Goal: Task Accomplishment & Management: Use online tool/utility

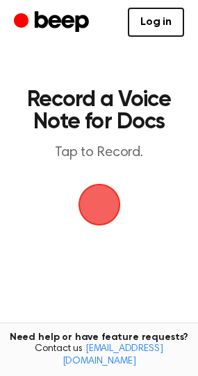
click at [99, 209] on span "button" at bounding box center [99, 204] width 39 height 39
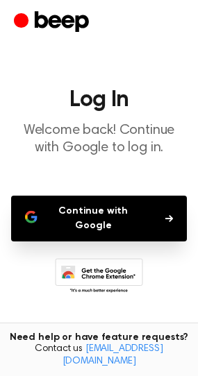
click at [99, 209] on button "Continue with Google" at bounding box center [99, 219] width 176 height 46
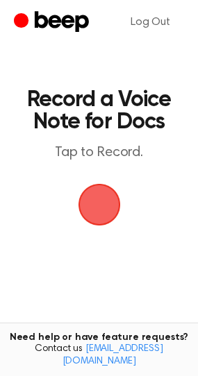
click at [100, 211] on span "button" at bounding box center [99, 204] width 39 height 39
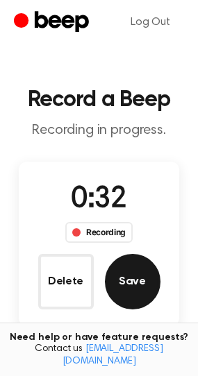
click at [139, 297] on button "Save" at bounding box center [133, 282] width 56 height 56
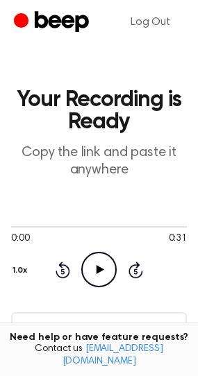
click at [100, 272] on icon "Play Audio" at bounding box center [98, 269] width 35 height 35
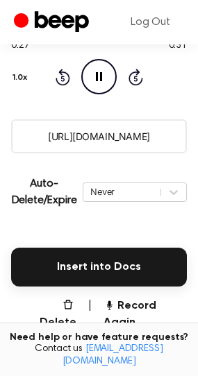
scroll to position [192, 0]
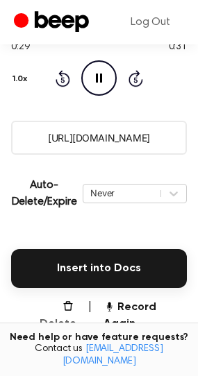
click at [47, 302] on button "Delete" at bounding box center [52, 315] width 49 height 33
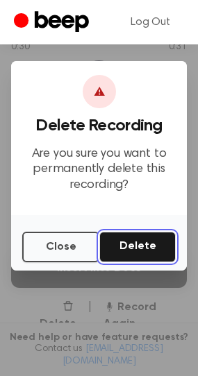
click at [135, 245] on button "Delete" at bounding box center [137, 247] width 76 height 31
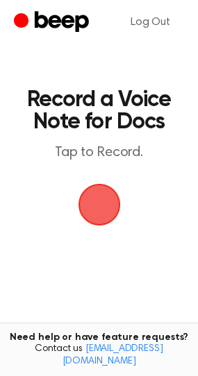
click at [93, 205] on span "button" at bounding box center [99, 204] width 39 height 39
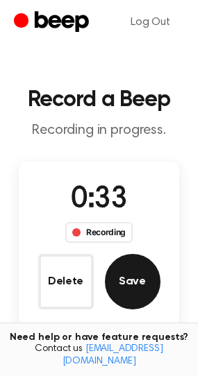
click at [127, 281] on button "Save" at bounding box center [133, 282] width 56 height 56
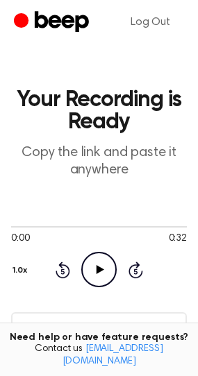
drag, startPoint x: 97, startPoint y: 268, endPoint x: 162, endPoint y: 275, distance: 65.6
click at [162, 275] on div "0:00 0:32 Your browser does not support the [object Object] element. 1.0x Rewin…" at bounding box center [99, 254] width 176 height 67
click at [100, 271] on icon at bounding box center [100, 269] width 8 height 9
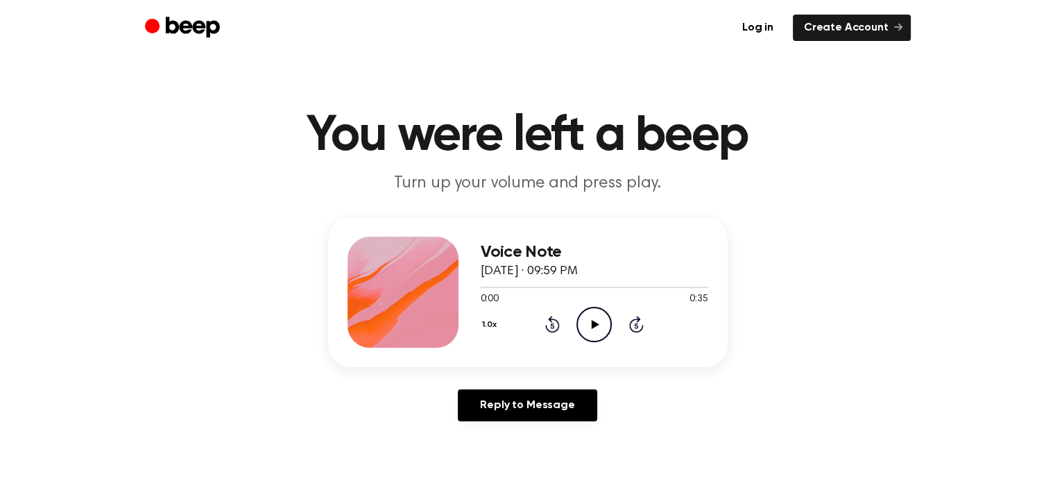
click at [597, 325] on icon "Play Audio" at bounding box center [594, 324] width 35 height 35
